Goal: Find specific page/section: Find specific page/section

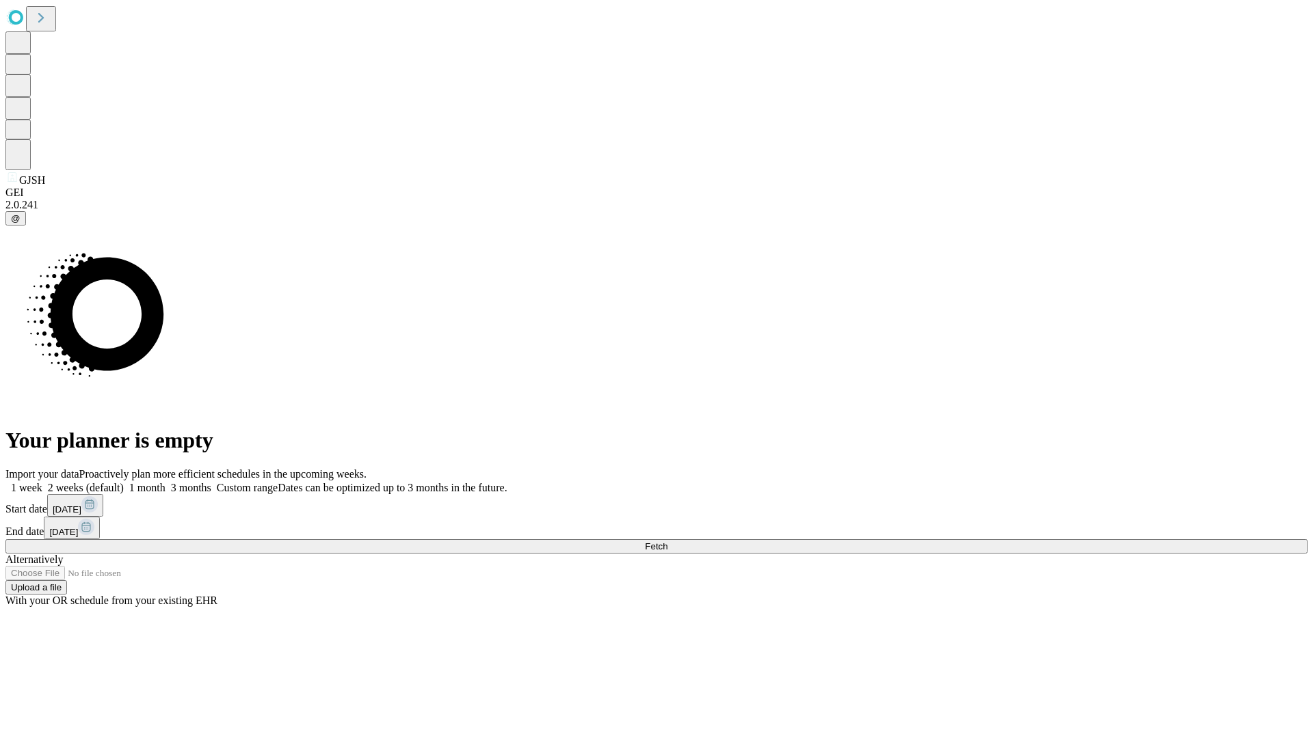
click at [667, 542] on span "Fetch" at bounding box center [656, 547] width 23 height 10
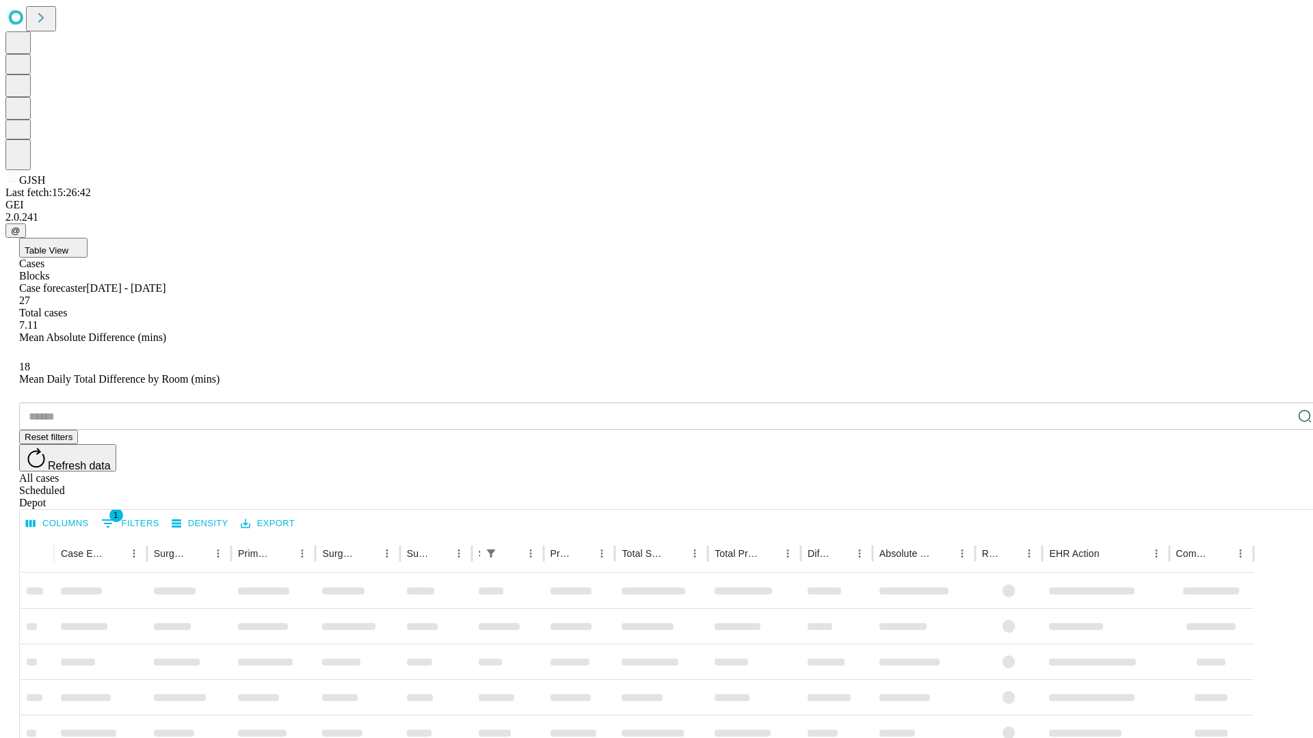
click at [1277, 497] on div "Depot" at bounding box center [670, 503] width 1302 height 12
